Goal: Task Accomplishment & Management: Use online tool/utility

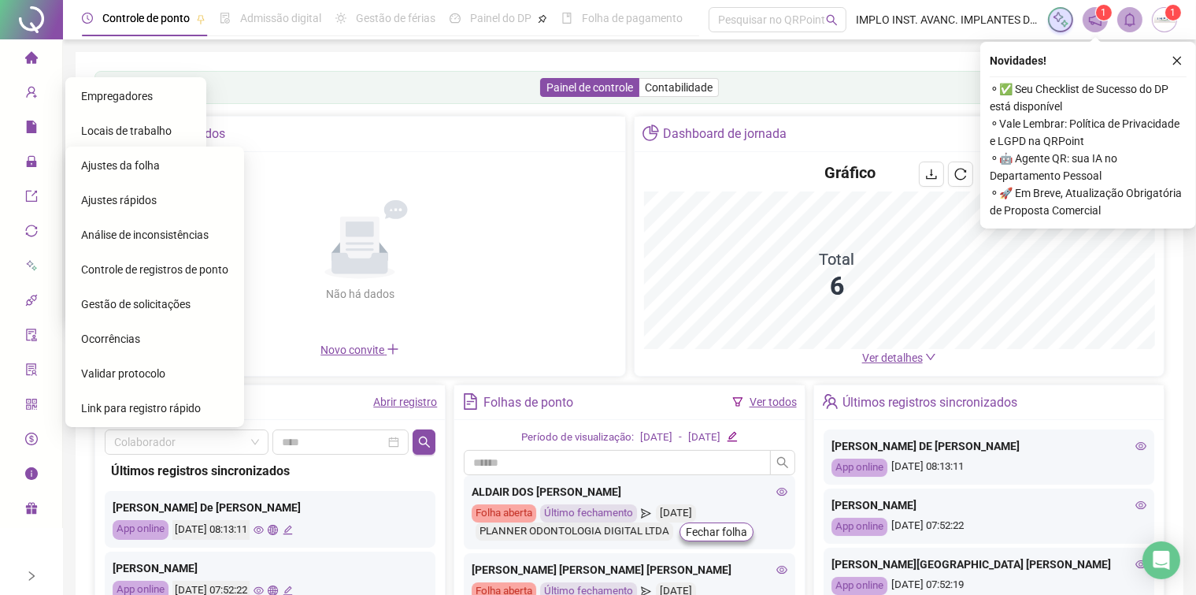
click at [117, 169] on span "Ajustes da folha" at bounding box center [120, 165] width 79 height 13
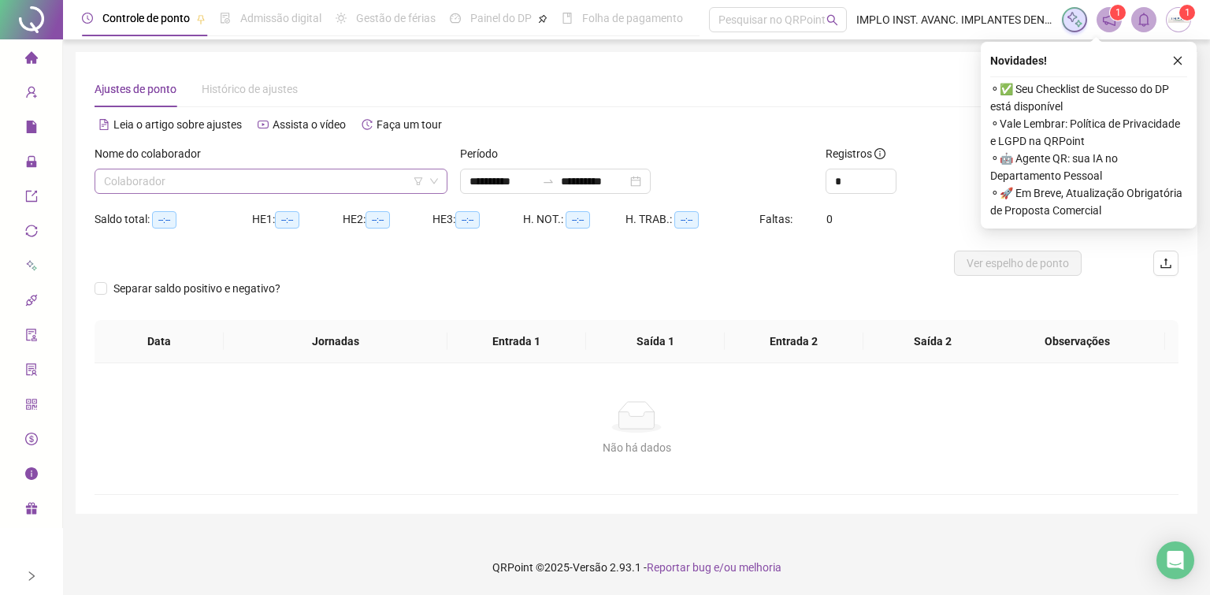
click at [203, 169] on input "search" at bounding box center [264, 181] width 320 height 24
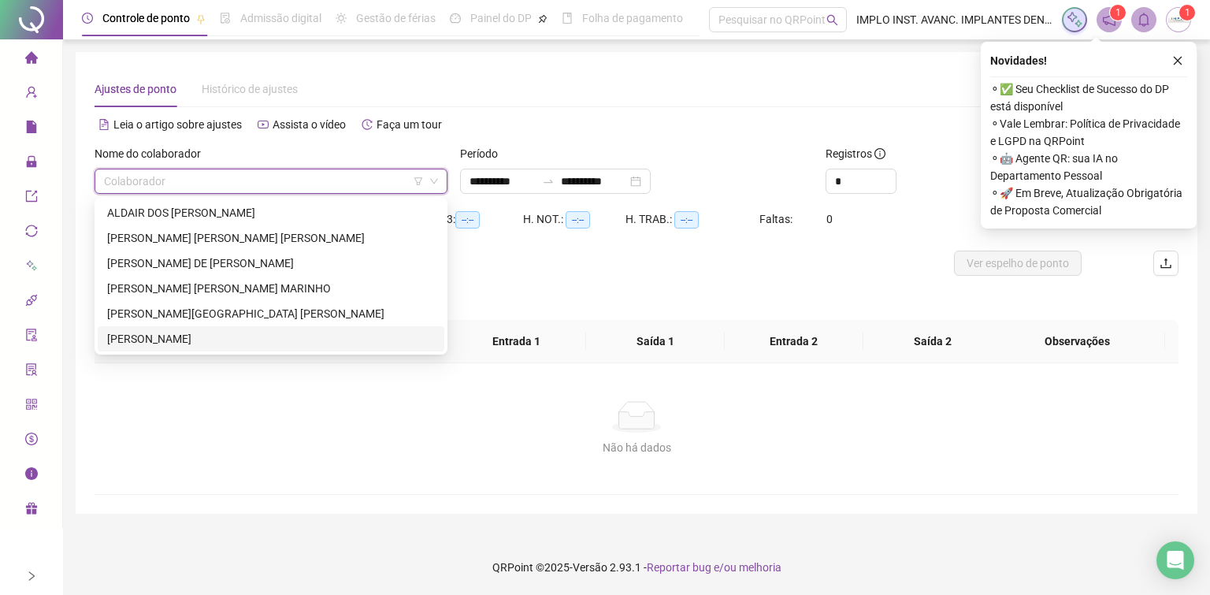
click at [163, 336] on div "[PERSON_NAME]" at bounding box center [271, 338] width 328 height 17
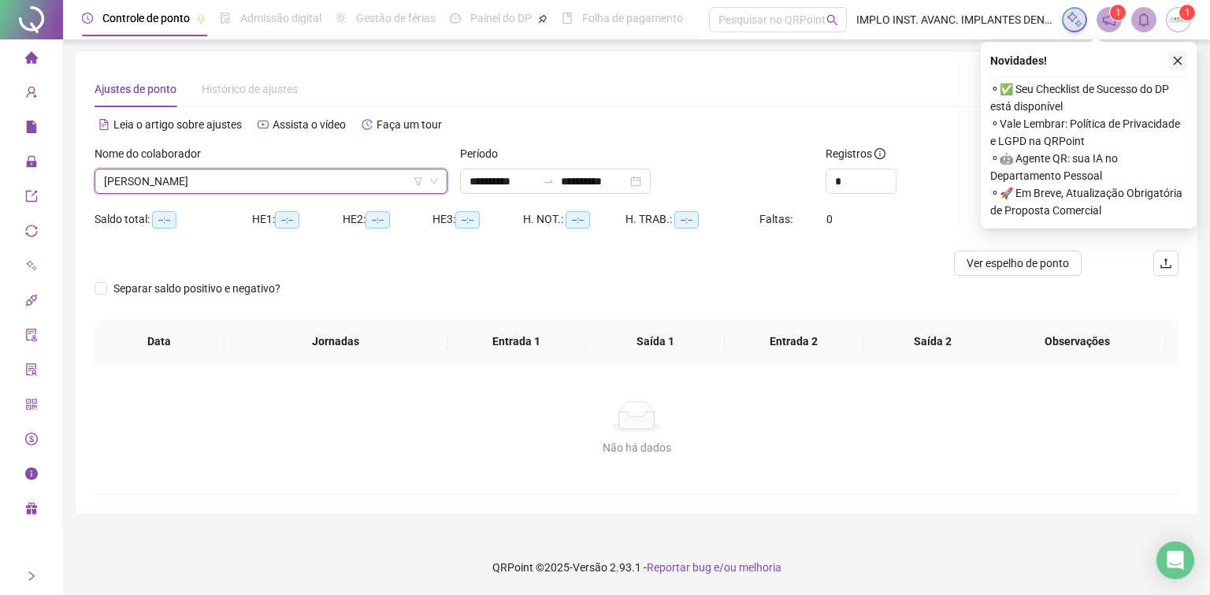
click at [1179, 58] on icon "close" at bounding box center [1178, 61] width 9 height 9
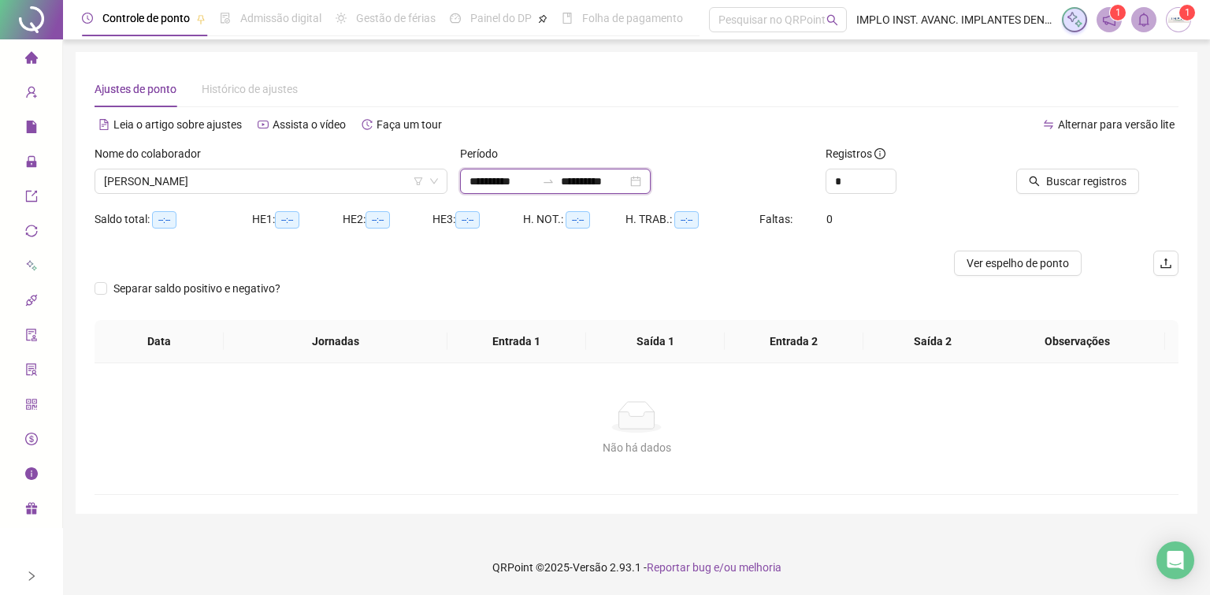
click at [613, 181] on input "**********" at bounding box center [594, 180] width 66 height 17
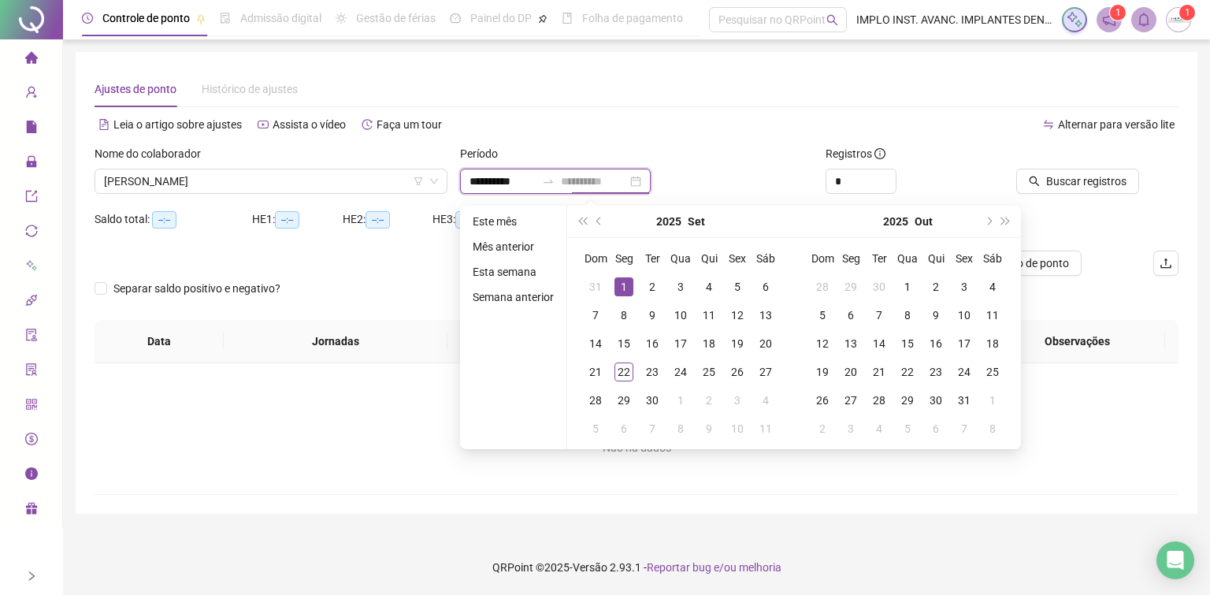
type input "**********"
click at [620, 280] on div "1" at bounding box center [623, 286] width 19 height 19
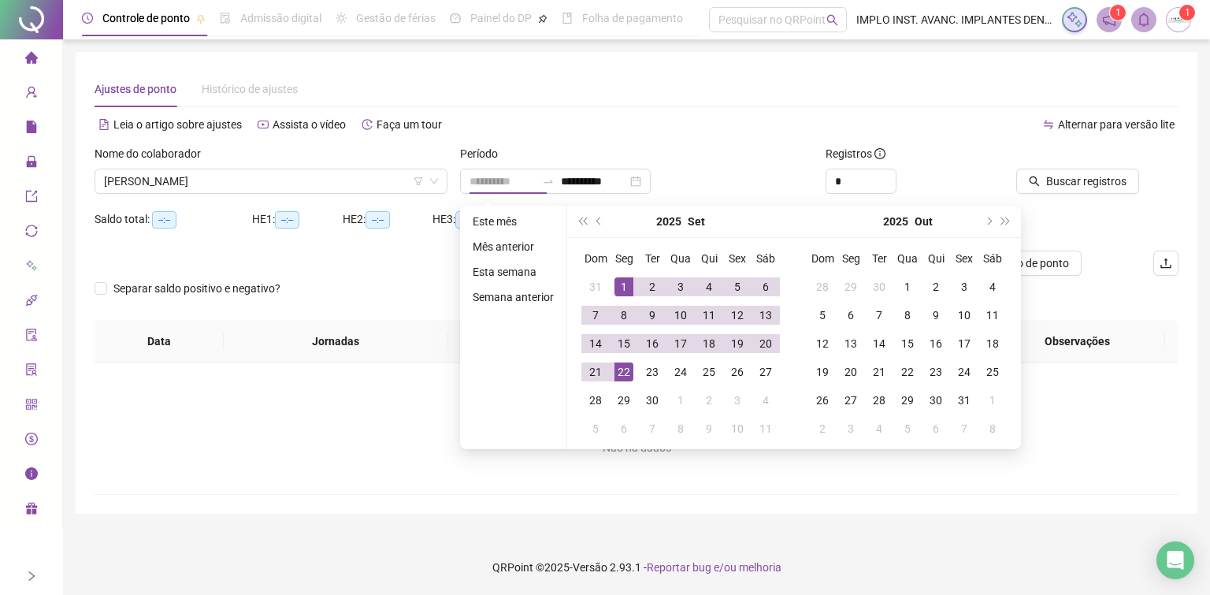
click at [610, 378] on td "22" at bounding box center [624, 372] width 28 height 28
type input "**********"
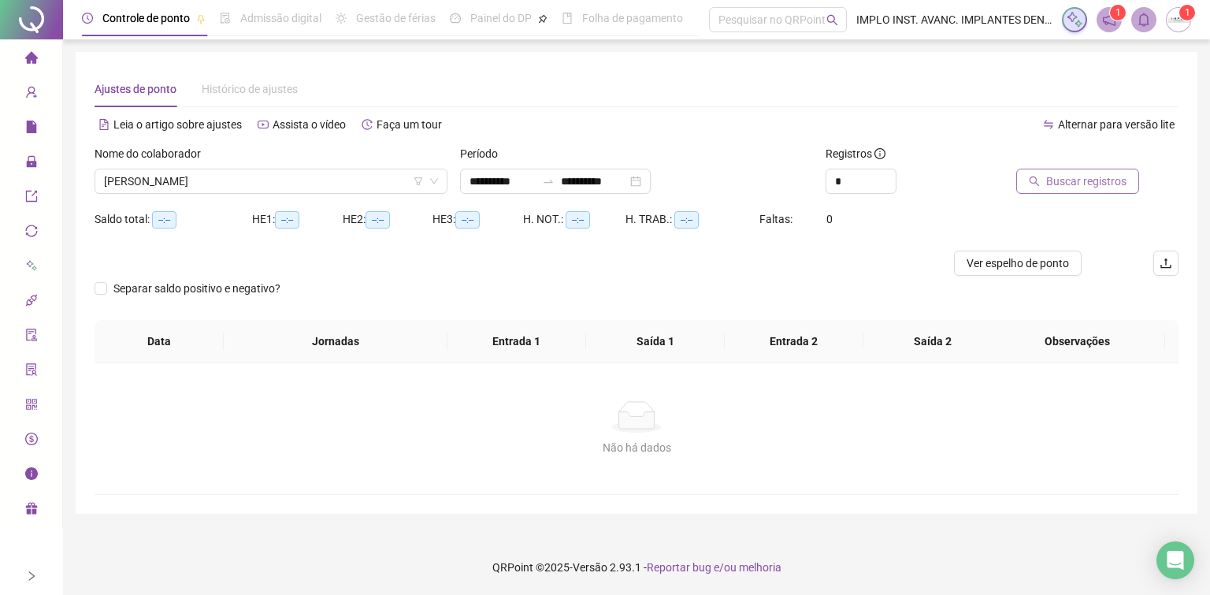
click at [1094, 184] on span "Buscar registros" at bounding box center [1086, 180] width 80 height 17
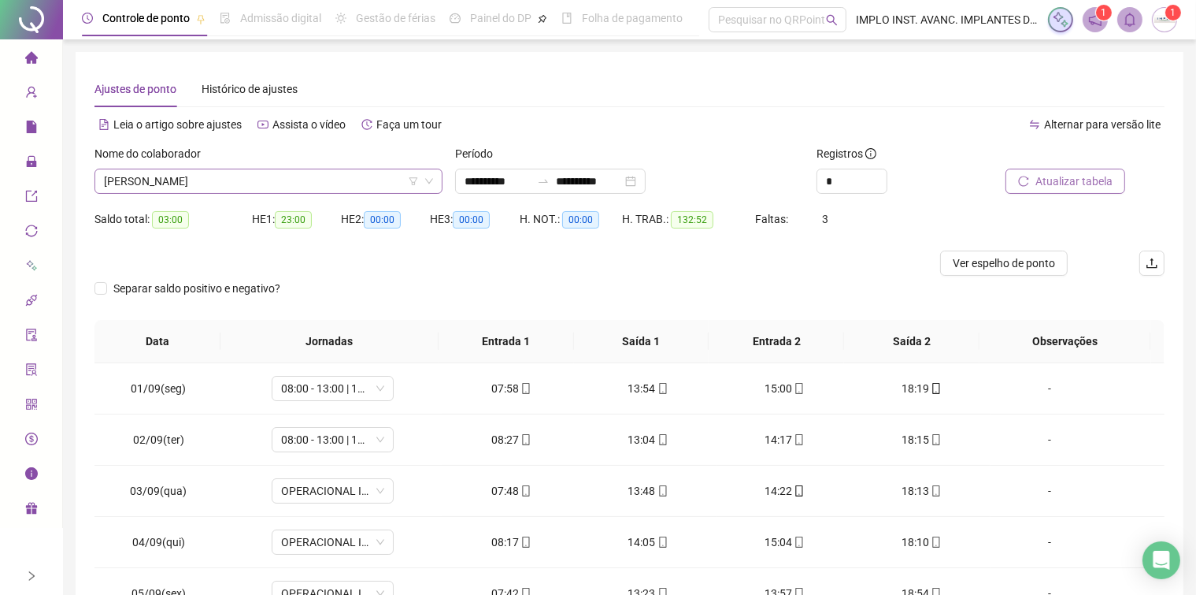
click at [306, 184] on span "[PERSON_NAME]" at bounding box center [268, 181] width 329 height 24
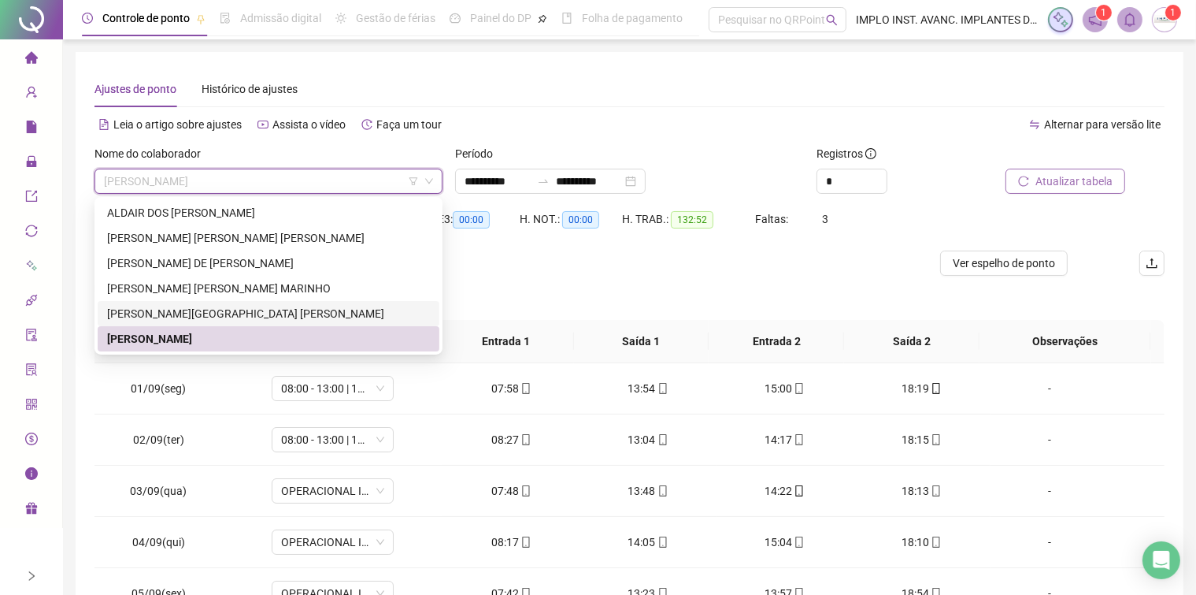
click at [243, 317] on div "[PERSON_NAME][GEOGRAPHIC_DATA] [PERSON_NAME]" at bounding box center [268, 313] width 323 height 17
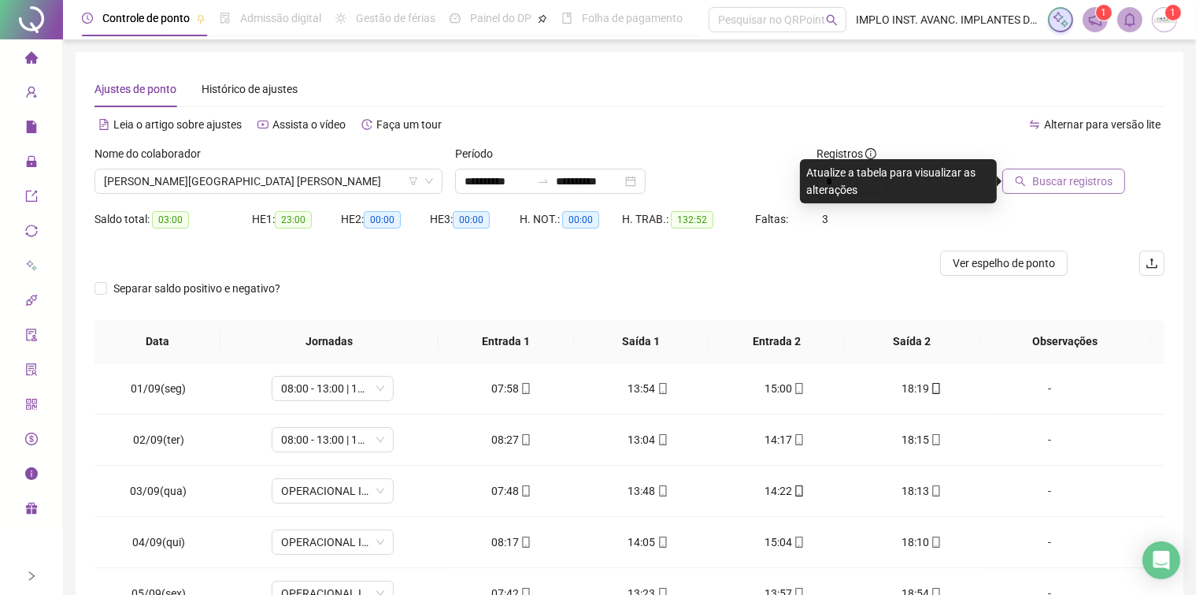
click at [1010, 184] on button "Buscar registros" at bounding box center [1064, 181] width 123 height 25
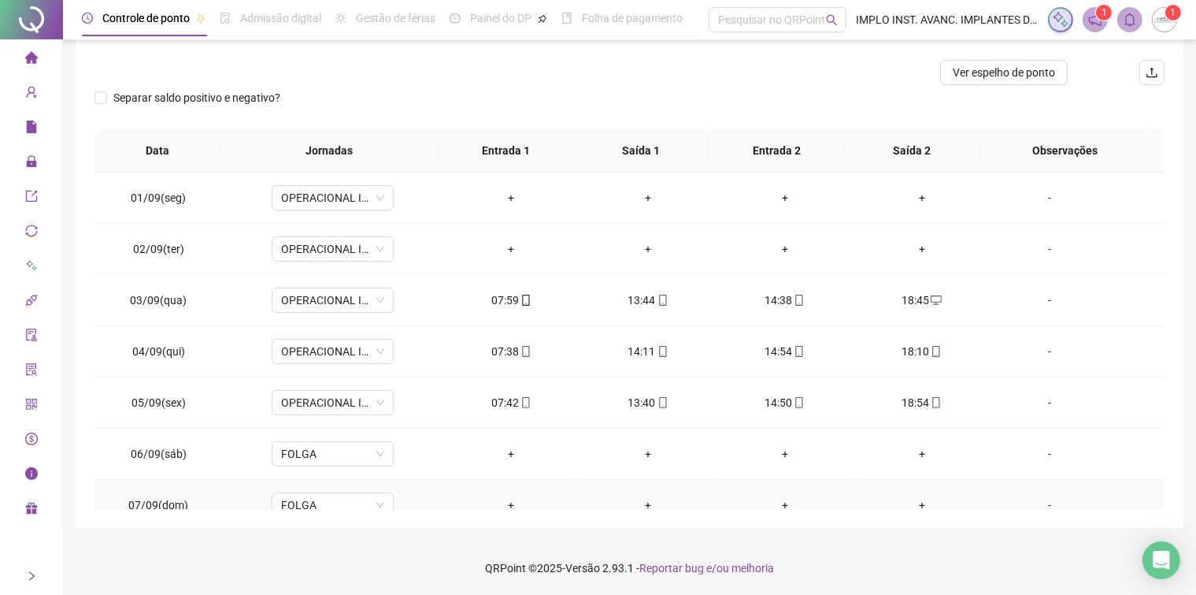
scroll to position [33, 0]
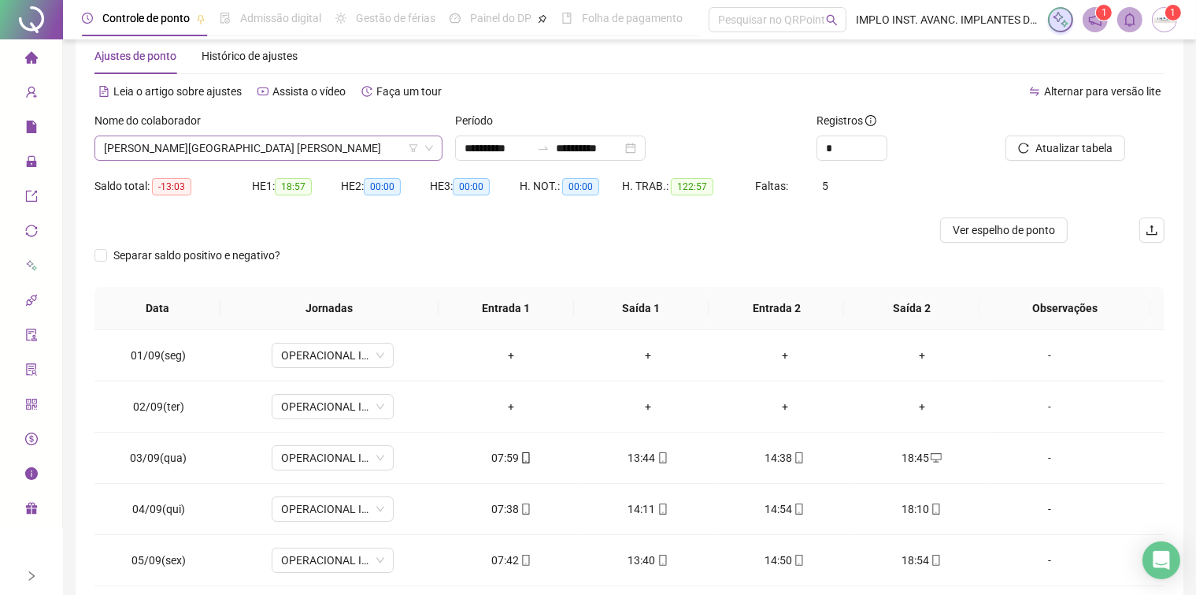
click at [291, 150] on span "[PERSON_NAME][GEOGRAPHIC_DATA] [PERSON_NAME]" at bounding box center [268, 148] width 329 height 24
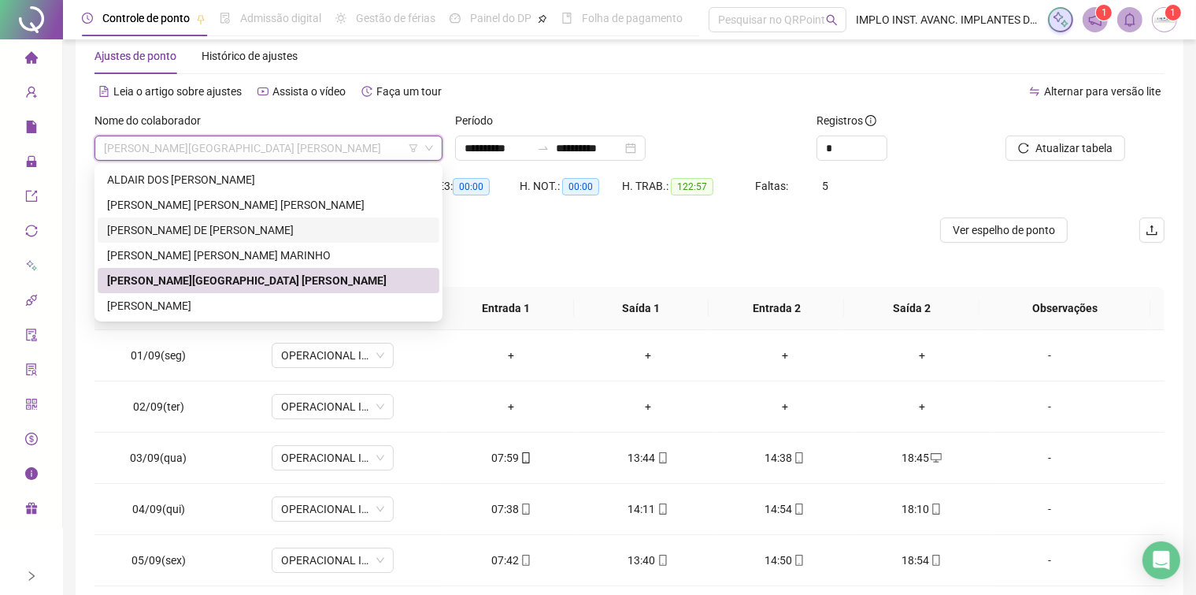
click at [230, 228] on div "[PERSON_NAME] DE [PERSON_NAME]" at bounding box center [268, 229] width 323 height 17
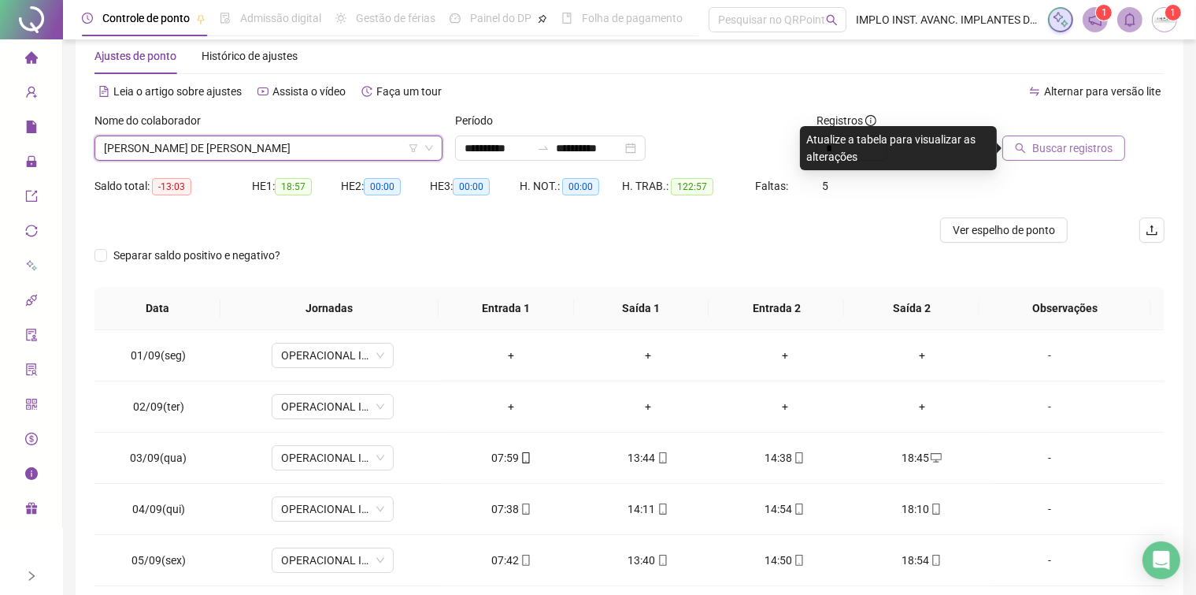
click at [1038, 153] on span "Buscar registros" at bounding box center [1073, 147] width 80 height 17
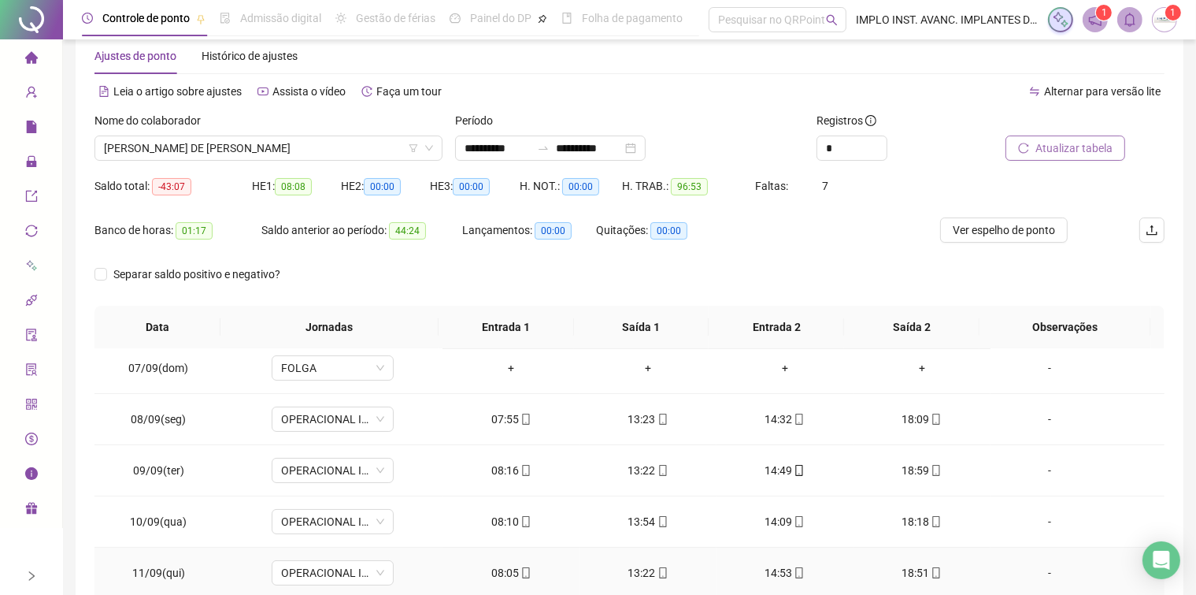
scroll to position [77, 0]
